Goal: Check status: Check status

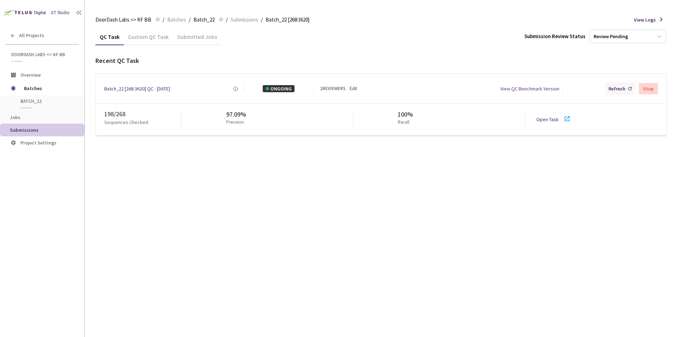
click at [625, 89] on div "Refresh" at bounding box center [616, 88] width 17 height 7
click at [566, 119] on icon at bounding box center [567, 118] width 5 height 5
click at [625, 90] on div "Refresh" at bounding box center [616, 88] width 17 height 7
click at [623, 88] on div "Refresh" at bounding box center [616, 88] width 17 height 7
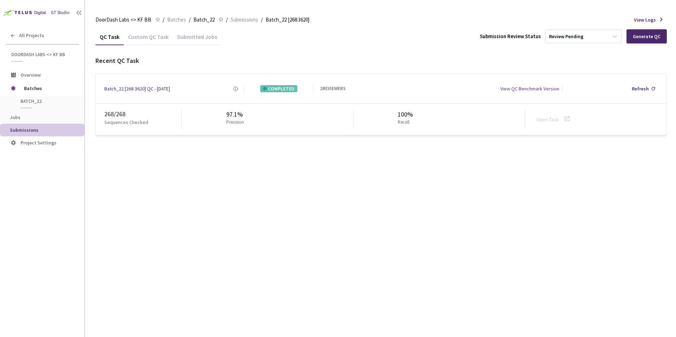
click at [152, 38] on div "Custom QC Task" at bounding box center [148, 39] width 49 height 12
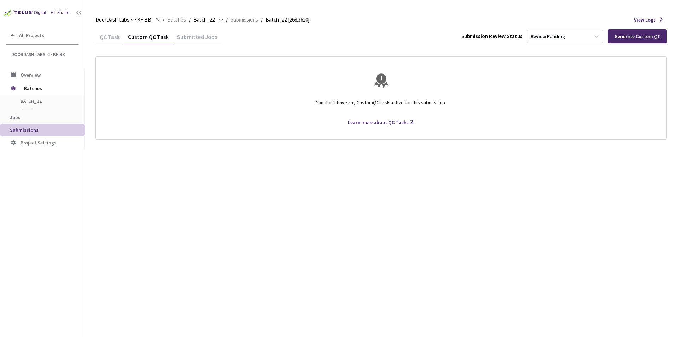
click at [193, 37] on div "Submitted Jobs" at bounding box center [197, 39] width 48 height 12
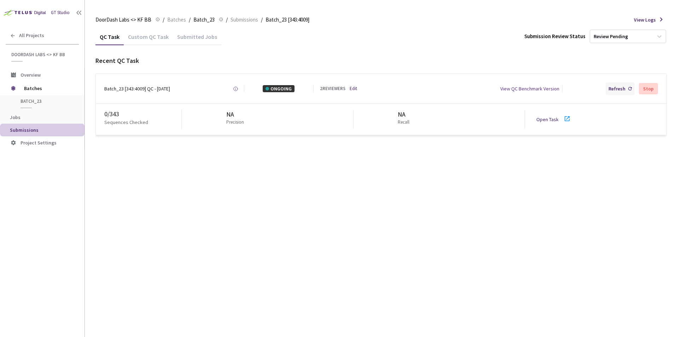
click at [333, 88] on div "Refresh" at bounding box center [620, 88] width 29 height 13
click at [333, 90] on div "Refresh" at bounding box center [616, 88] width 17 height 7
